Goal: Find specific page/section: Find specific page/section

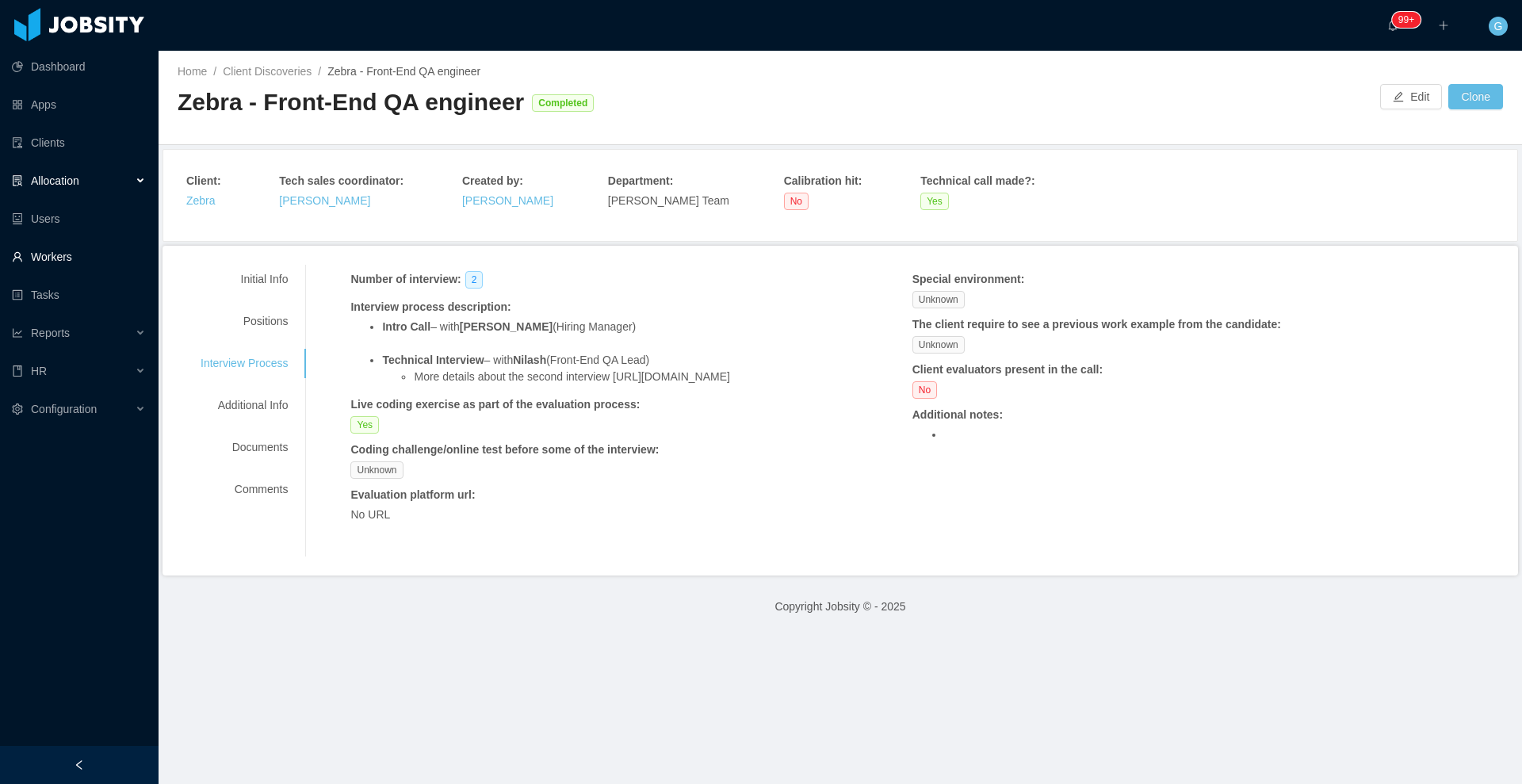
click at [38, 263] on link "Workers" at bounding box center [79, 257] width 134 height 32
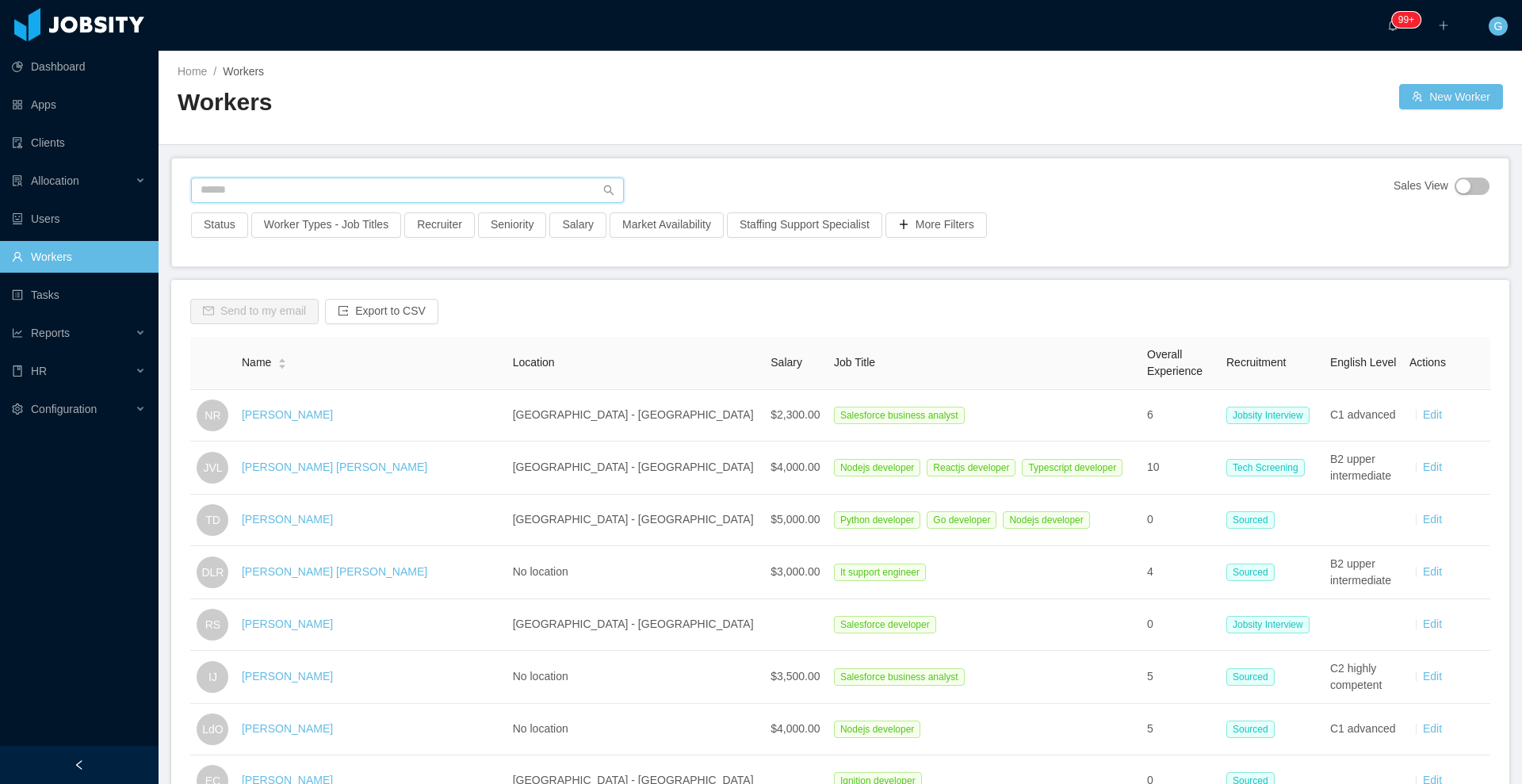
click at [262, 177] on input "text" at bounding box center [407, 189] width 433 height 25
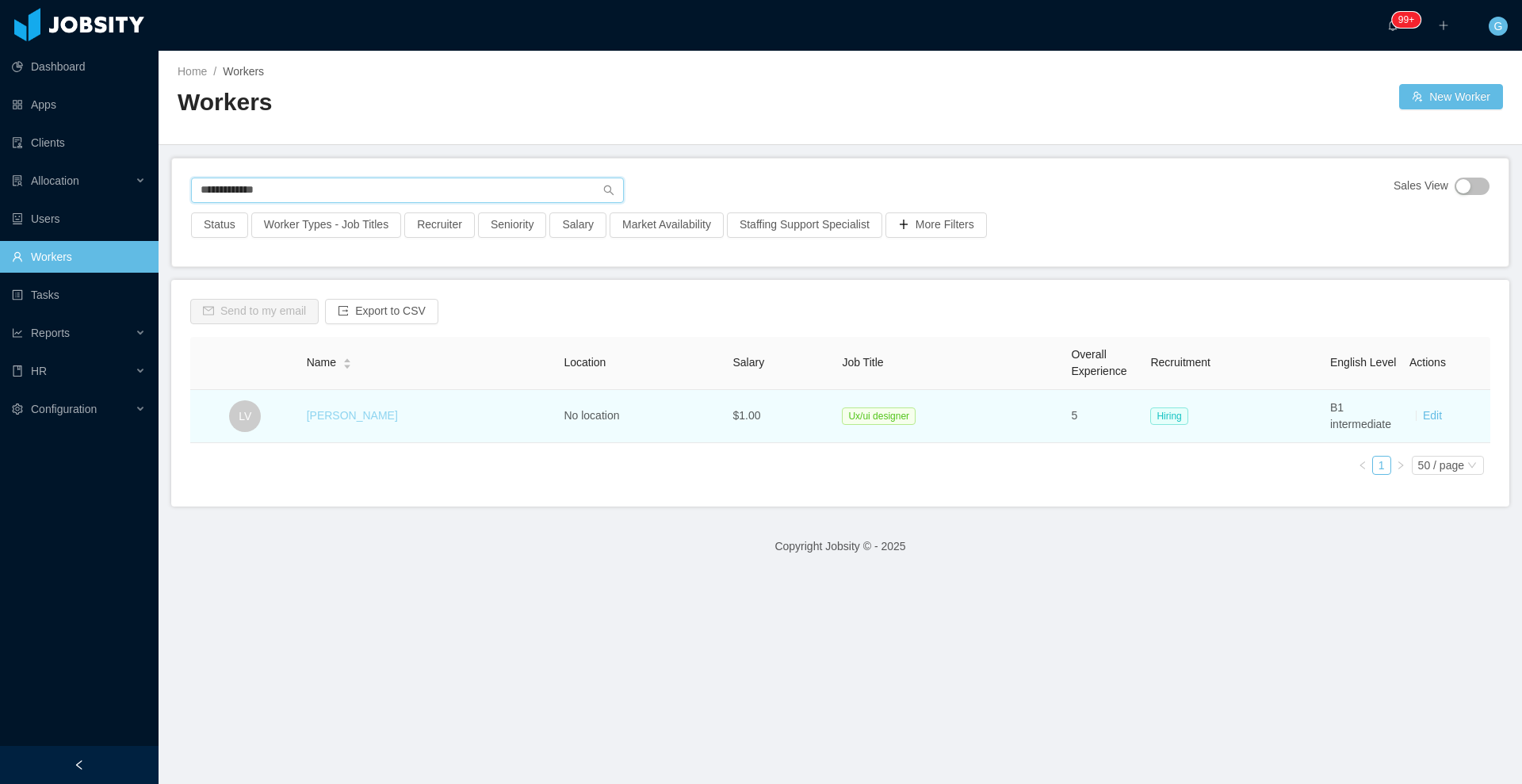
type input "**********"
click at [356, 415] on link "[PERSON_NAME]" at bounding box center [352, 415] width 91 height 12
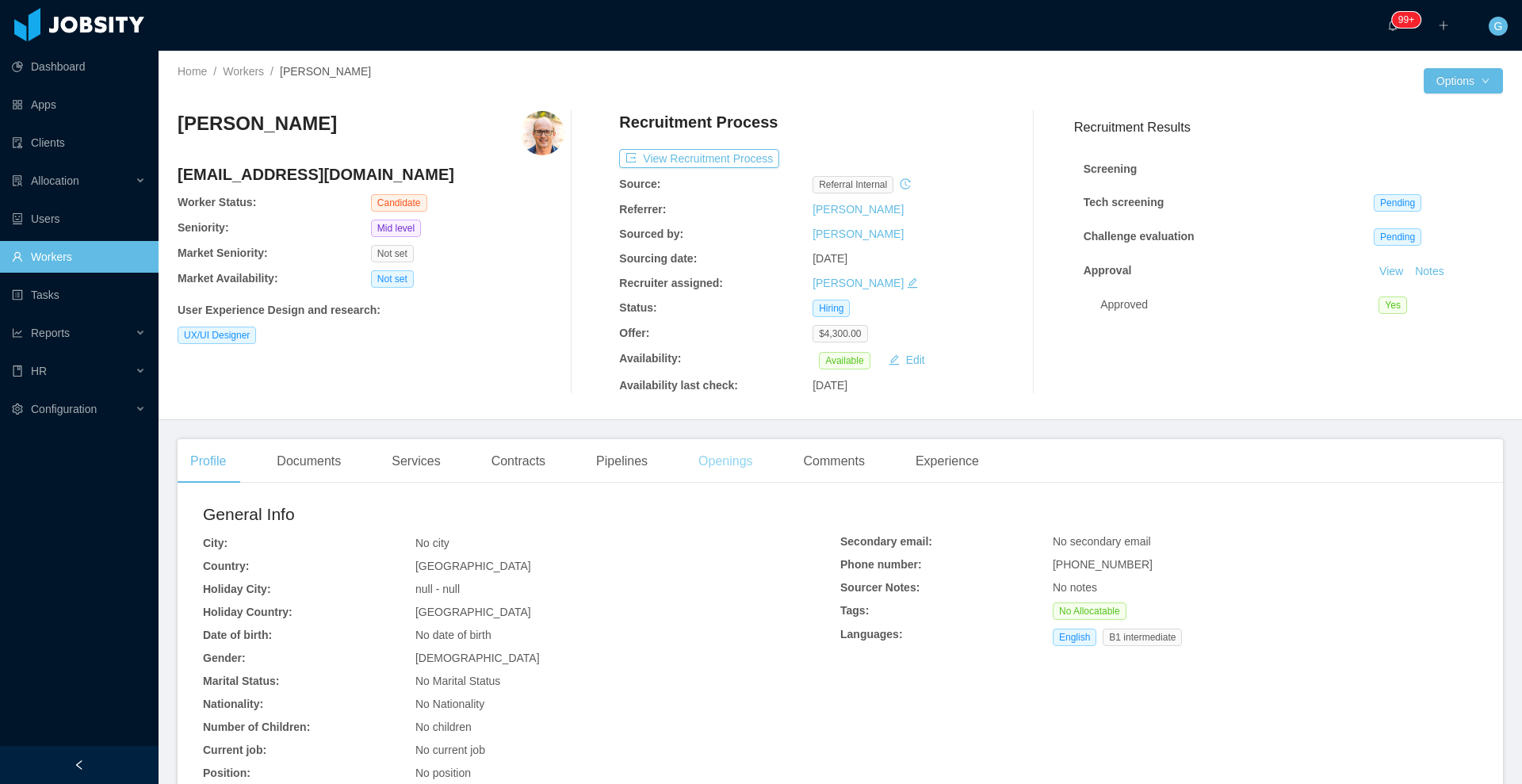
click at [723, 447] on div "Openings" at bounding box center [726, 461] width 80 height 44
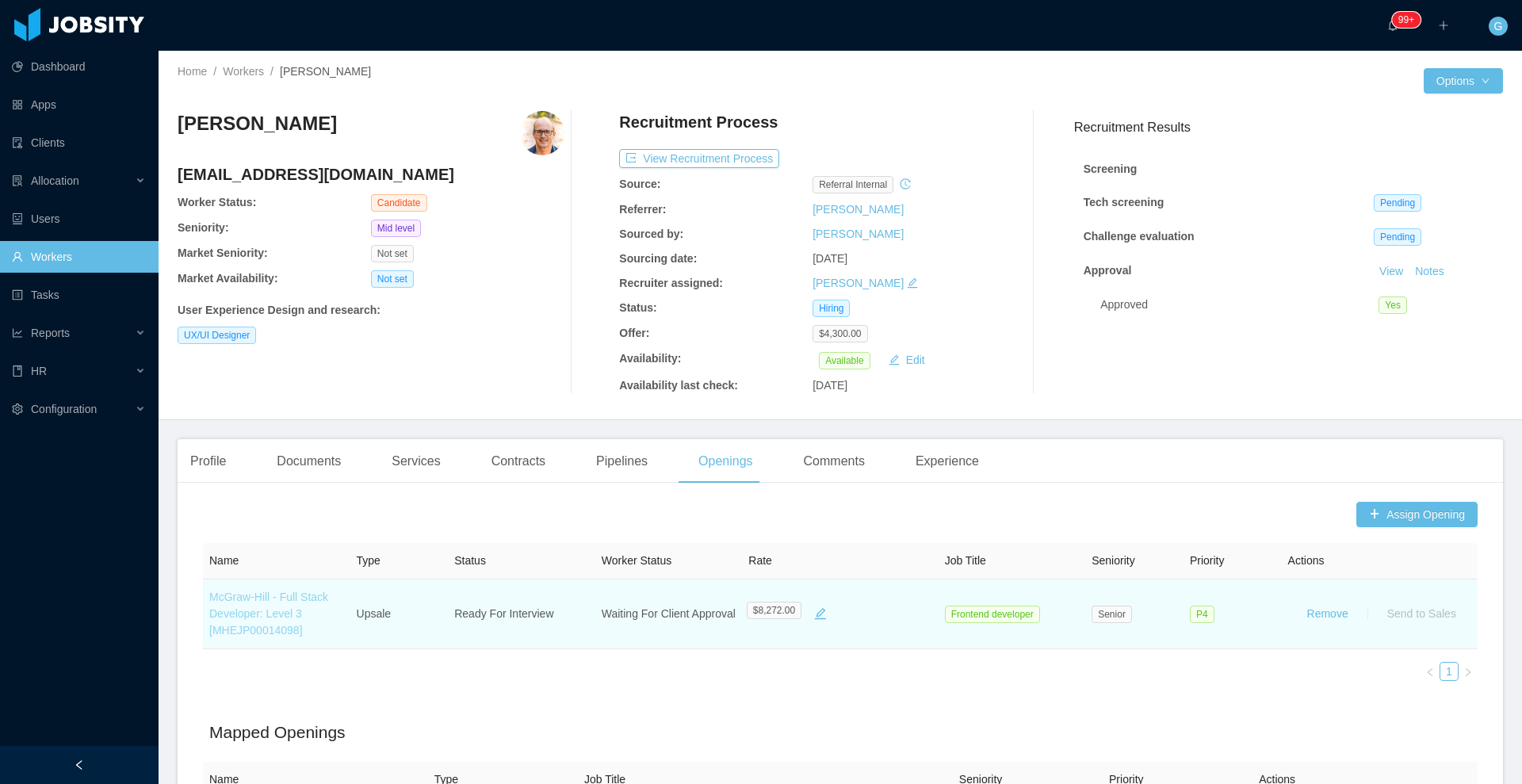
click at [254, 617] on link "McGraw-Hill - Full Stack Developer: Level 3 [MHEJP00014098]" at bounding box center [269, 613] width 119 height 46
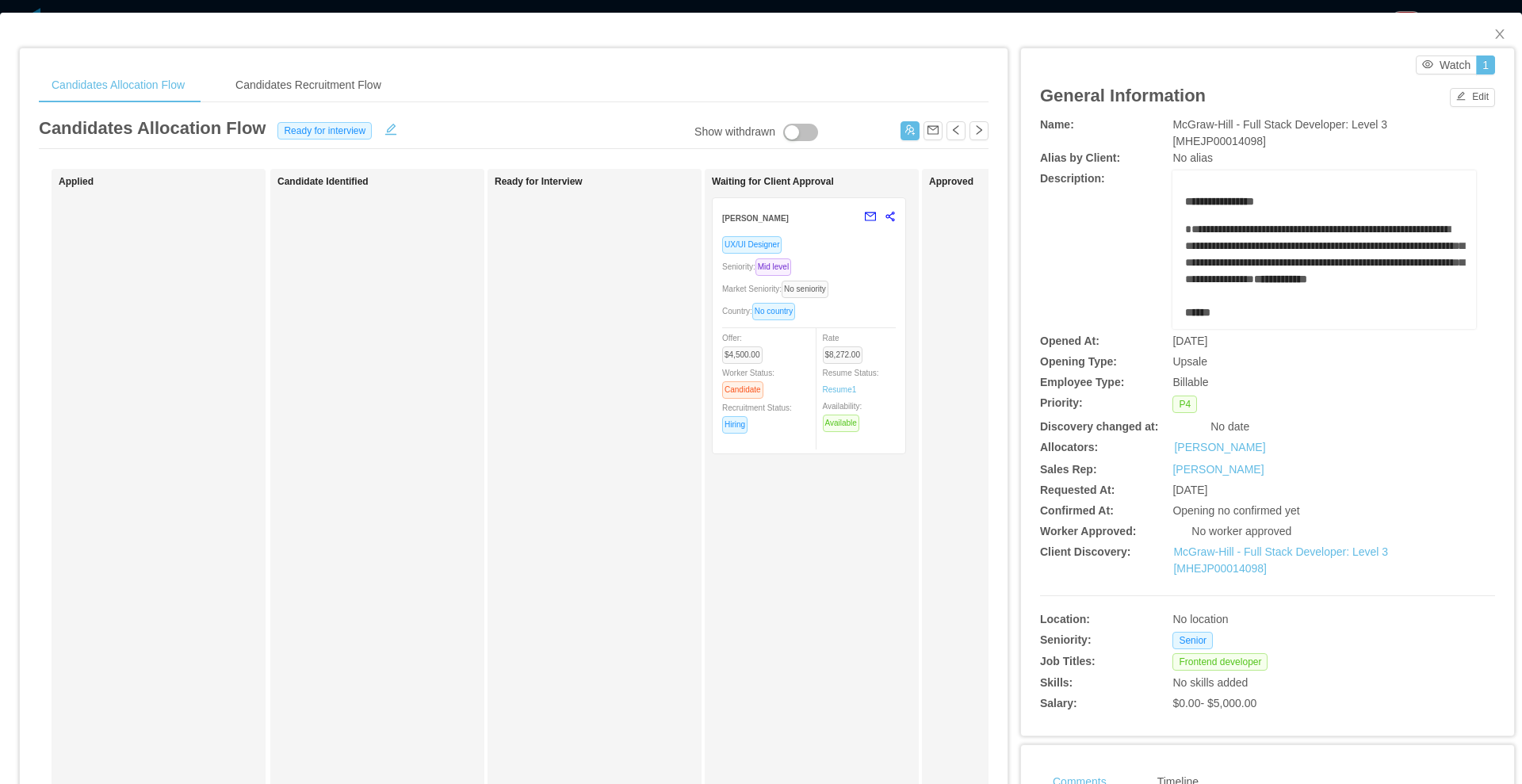
scroll to position [0, 41]
